Goal: Transaction & Acquisition: Purchase product/service

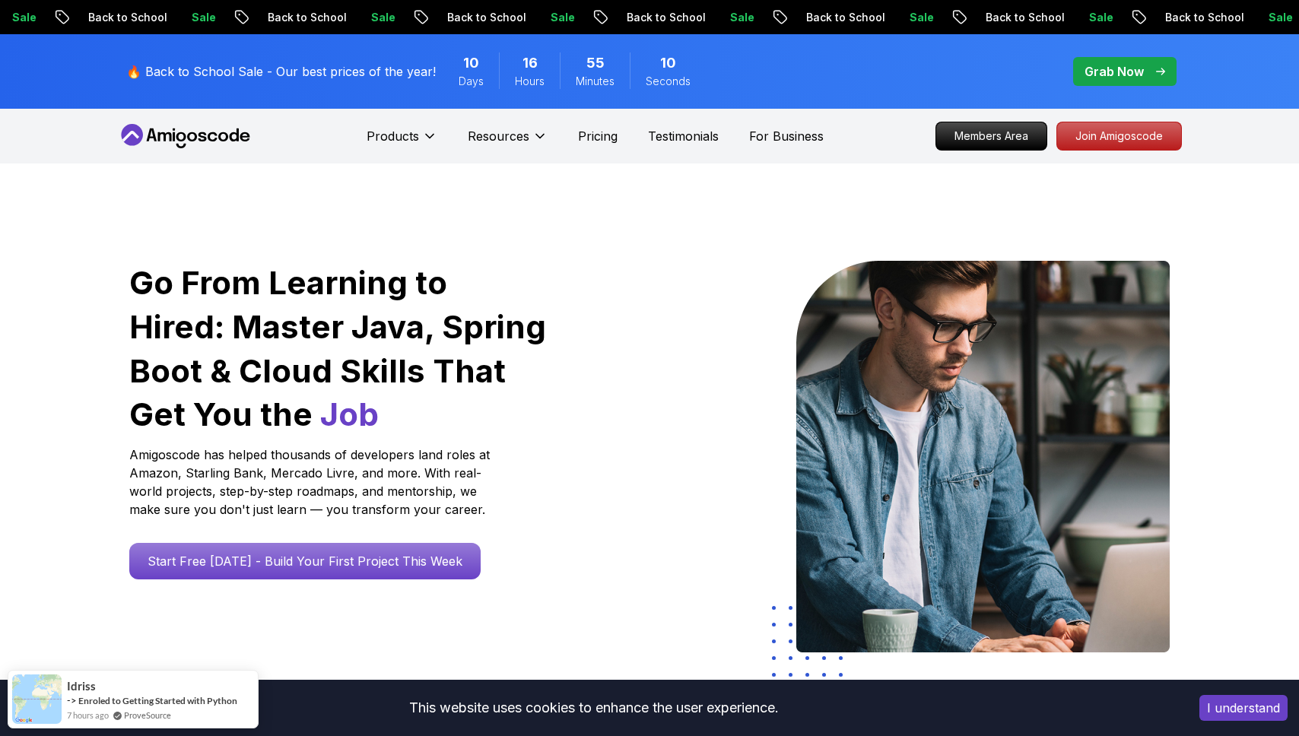
click at [1120, 56] on span "pre-order" at bounding box center [1125, 71] width 105 height 30
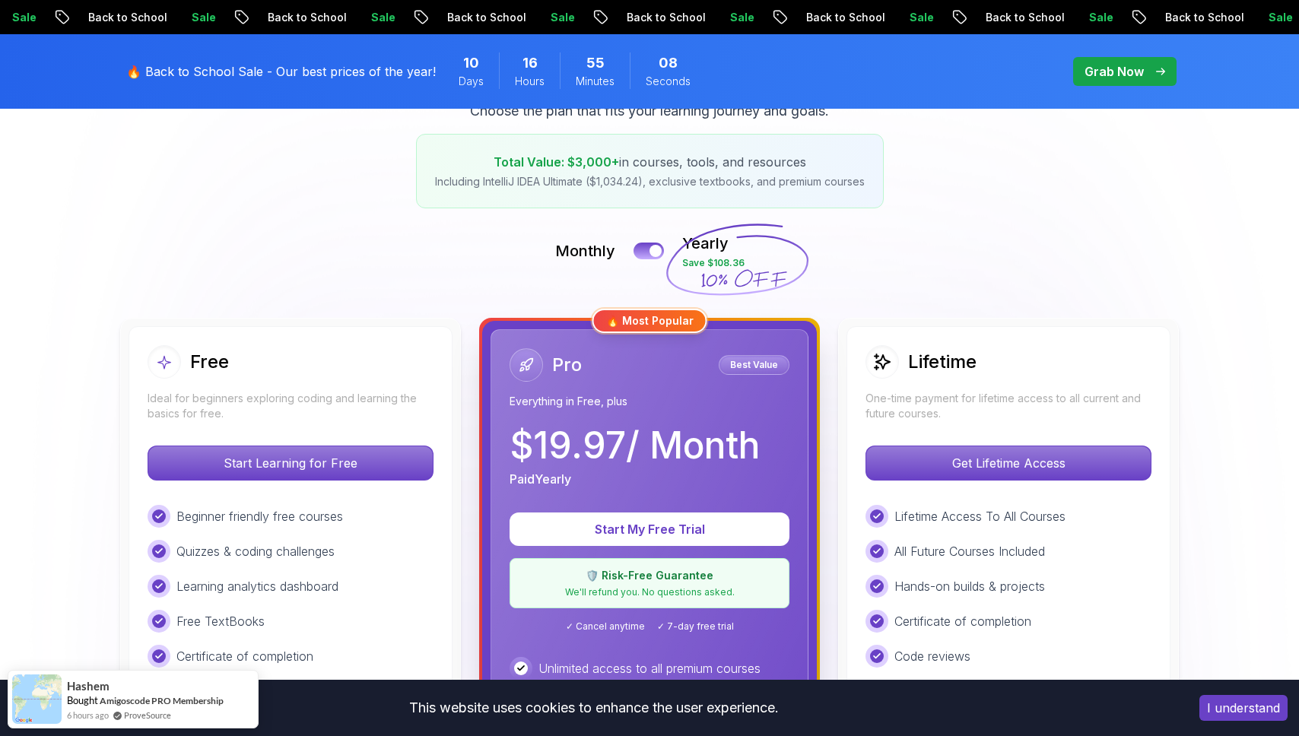
scroll to position [364, 0]
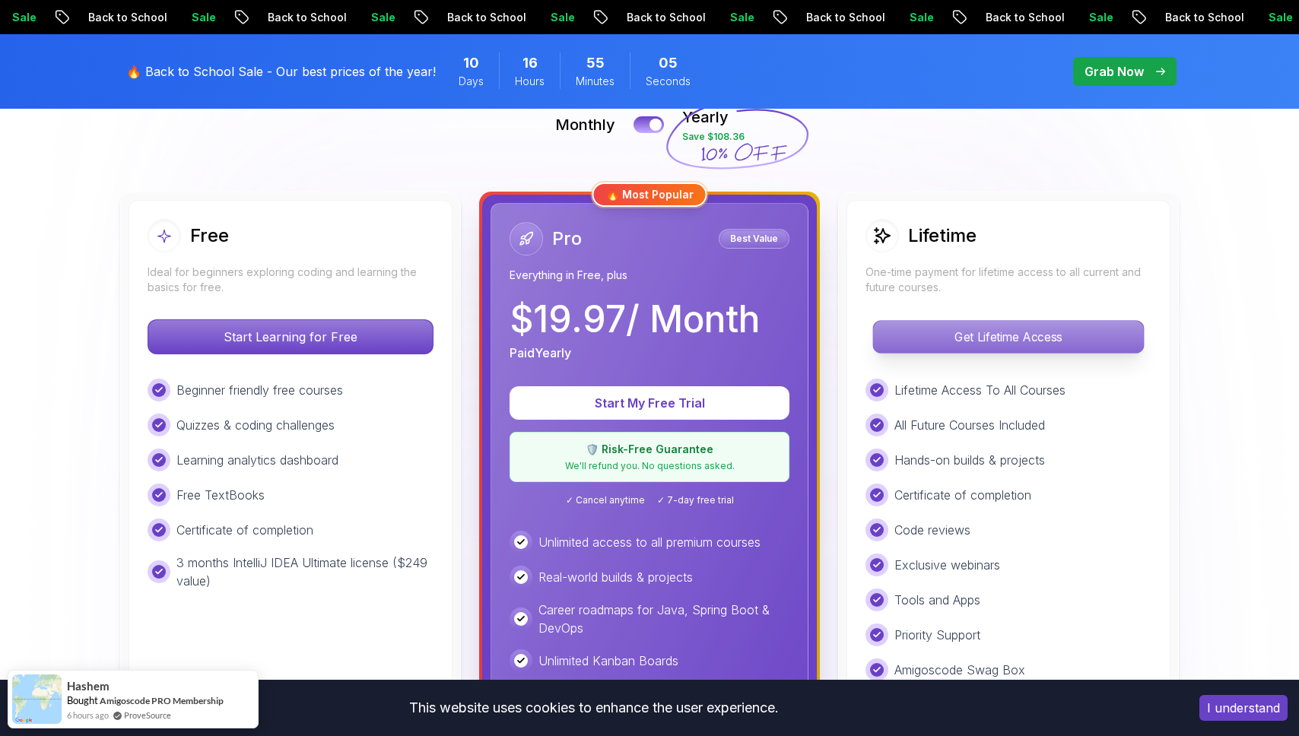
click at [917, 351] on p "Get Lifetime Access" at bounding box center [1008, 337] width 270 height 32
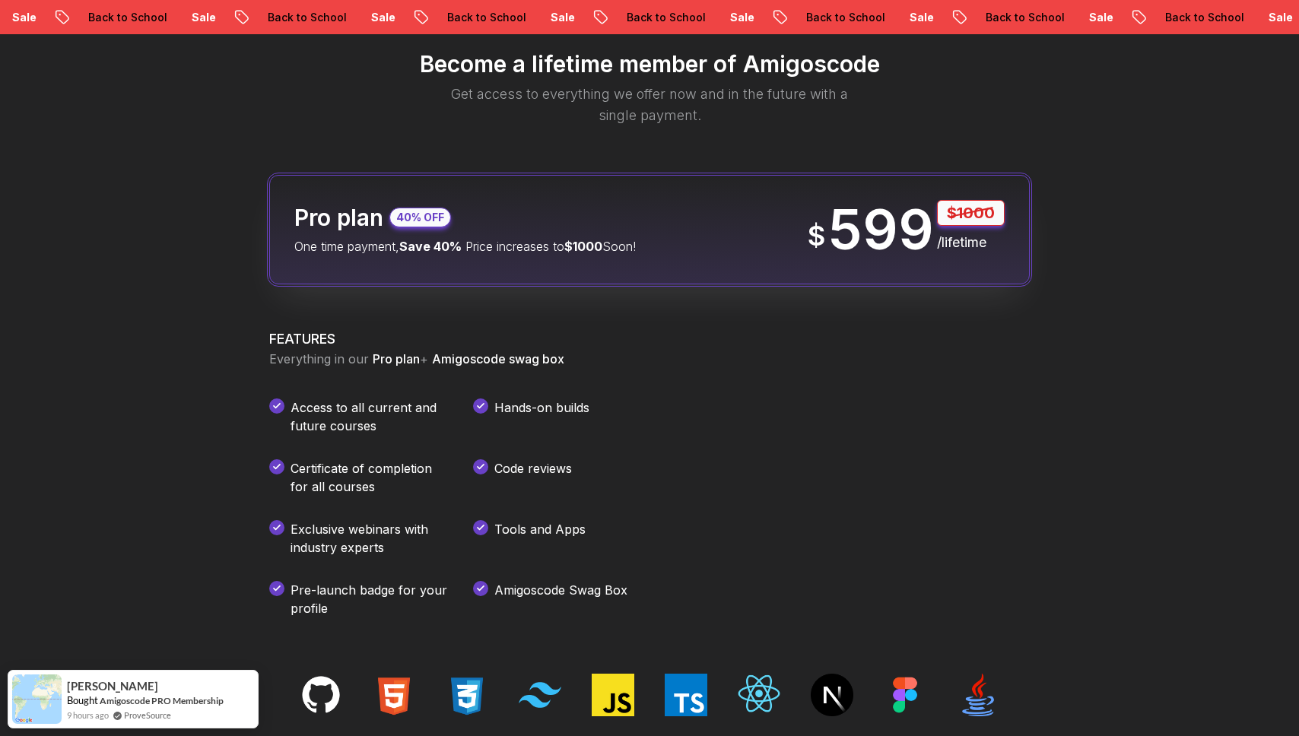
scroll to position [1635, 0]
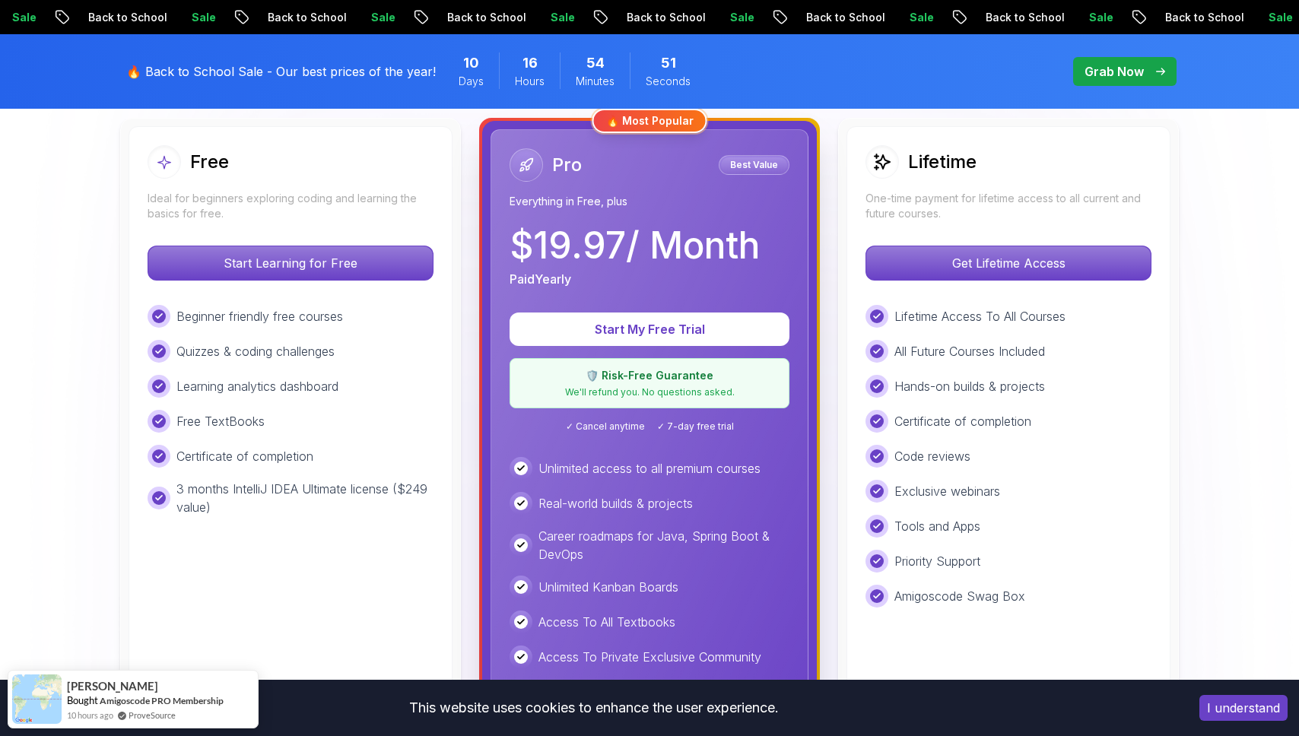
scroll to position [439, 0]
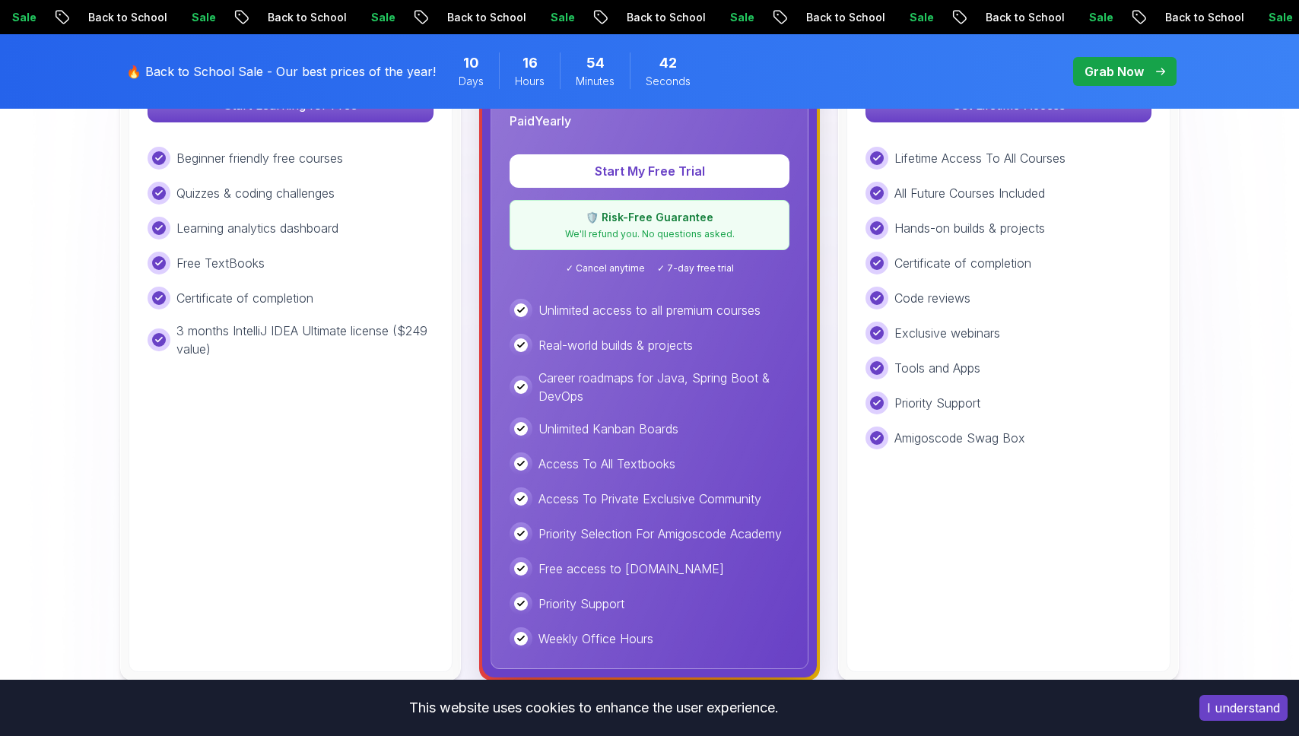
scroll to position [0, 0]
